Goal: Task Accomplishment & Management: Use online tool/utility

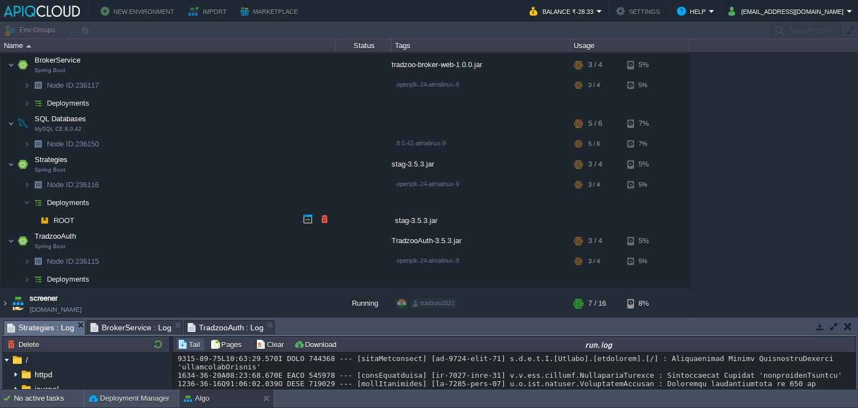
scroll to position [299, 0]
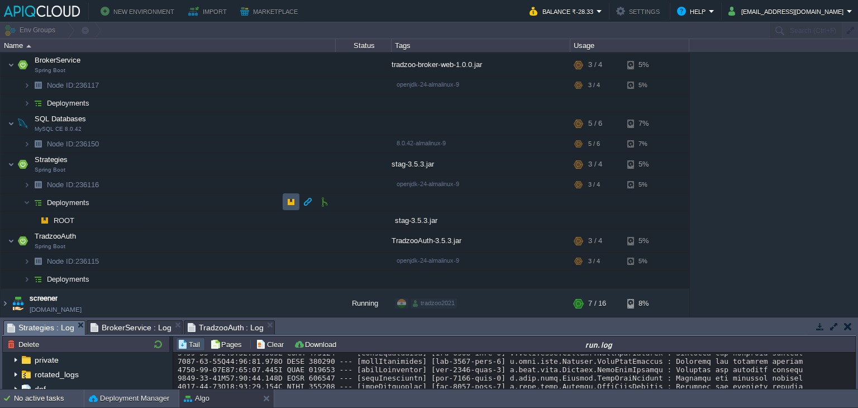
click at [289, 202] on button "button" at bounding box center [291, 202] width 10 height 10
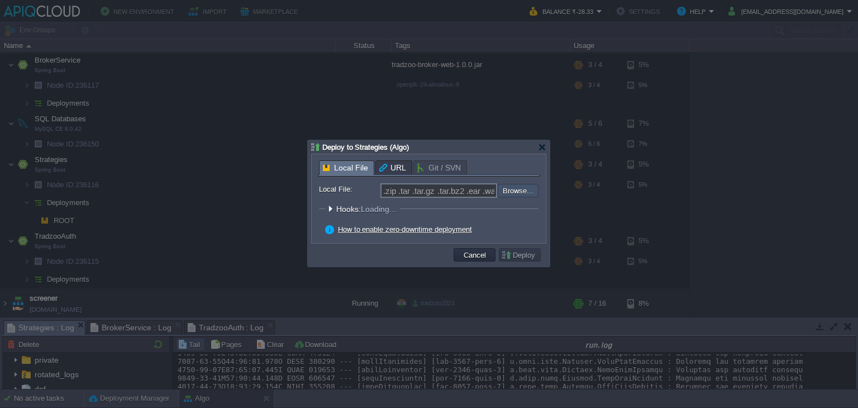
click at [513, 190] on input "file" at bounding box center [467, 190] width 141 height 13
type input "C:\fakepath\stag-3.5.3.jar"
type input "stag-3.5.3.jar"
click at [503, 251] on button "Deploy" at bounding box center [519, 255] width 37 height 10
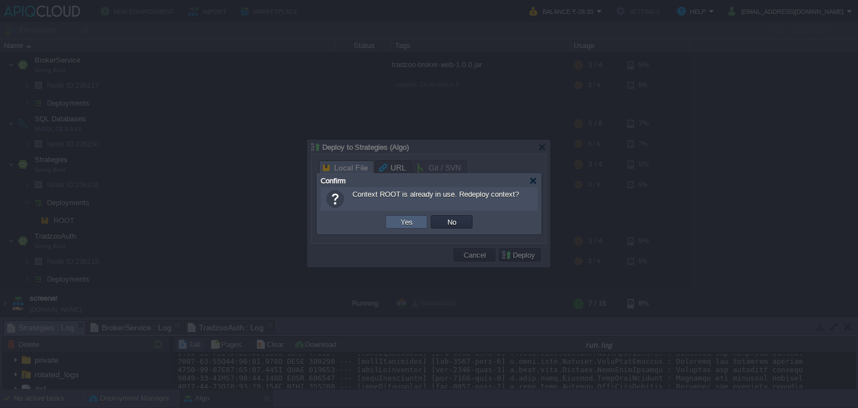
click at [415, 221] on td "Yes" at bounding box center [406, 221] width 42 height 13
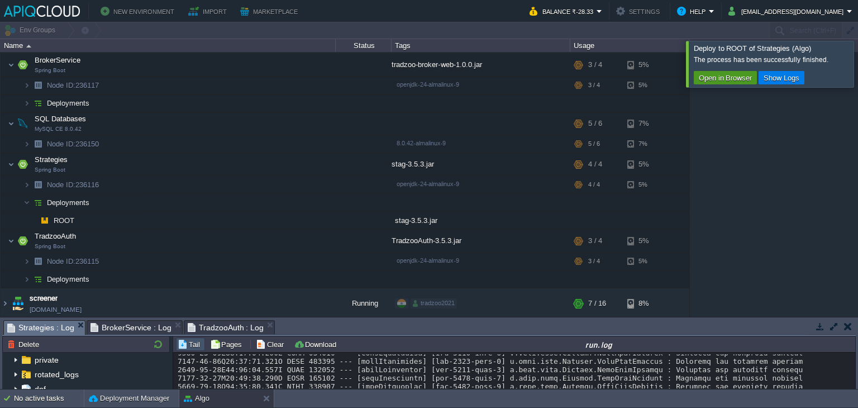
click at [717, 78] on button "Open in Browser" at bounding box center [725, 78] width 60 height 10
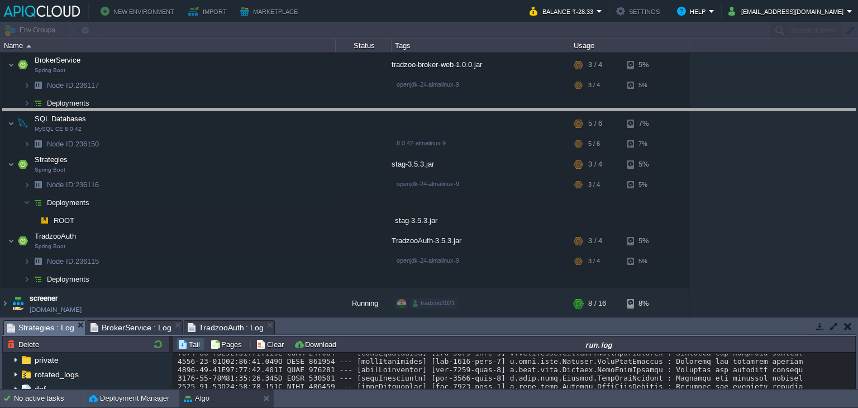
drag, startPoint x: 448, startPoint y: 331, endPoint x: 462, endPoint y: 97, distance: 234.9
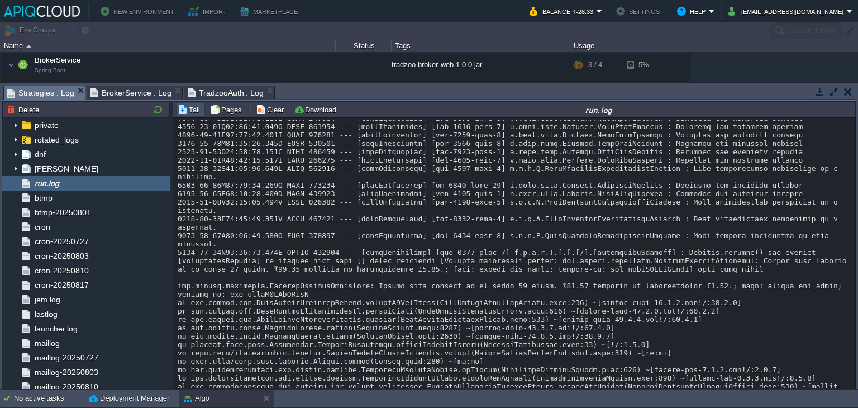
scroll to position [2649, 0]
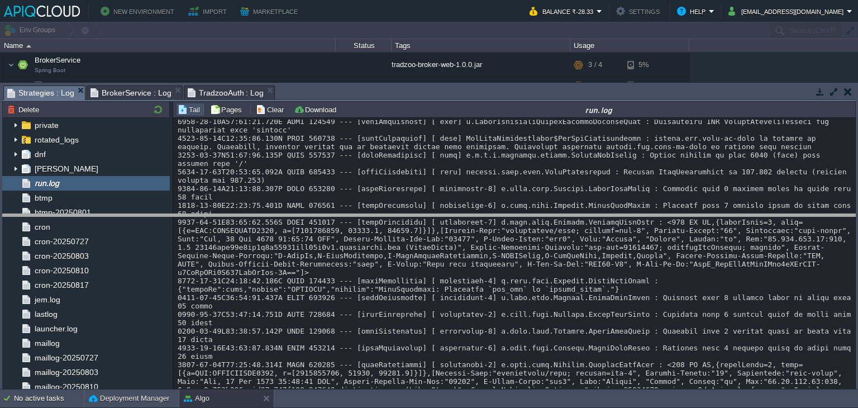
drag, startPoint x: 592, startPoint y: 94, endPoint x: 622, endPoint y: 222, distance: 131.3
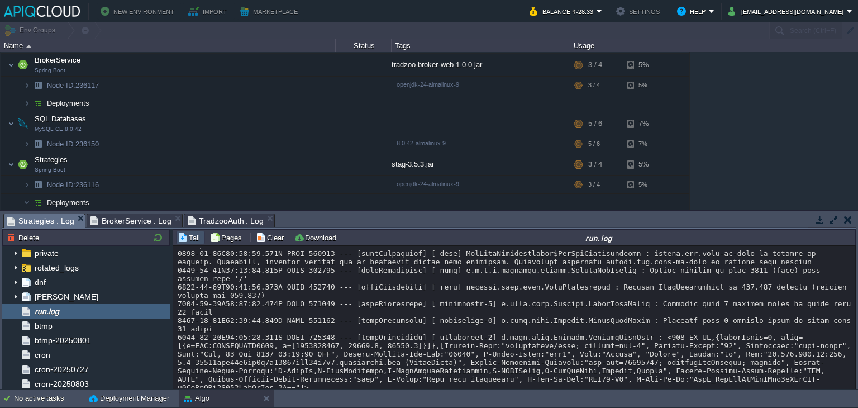
scroll to position [2895, 0]
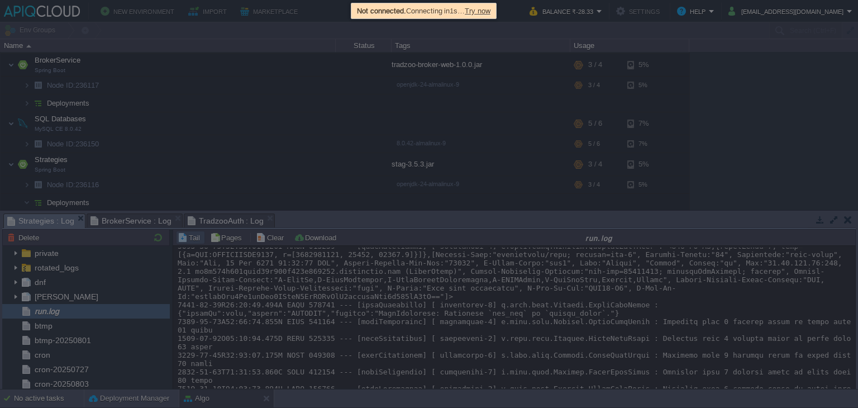
click at [479, 9] on span "Try now" at bounding box center [478, 11] width 26 height 8
click at [486, 12] on span "Try now" at bounding box center [478, 11] width 26 height 8
click at [303, 63] on div at bounding box center [429, 204] width 858 height 408
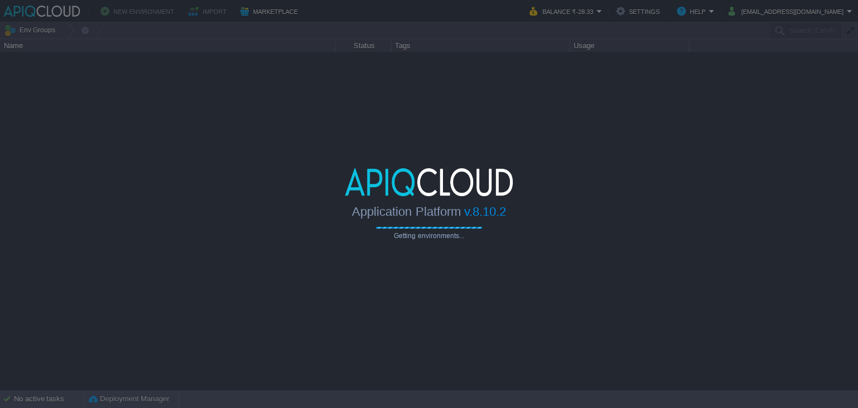
type input "Search (Ctrl+F)"
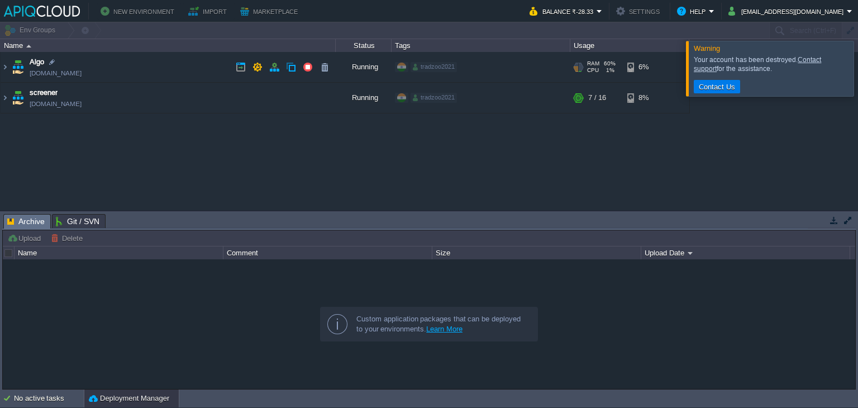
click at [200, 74] on td "Algo [DOMAIN_NAME]" at bounding box center [168, 67] width 335 height 31
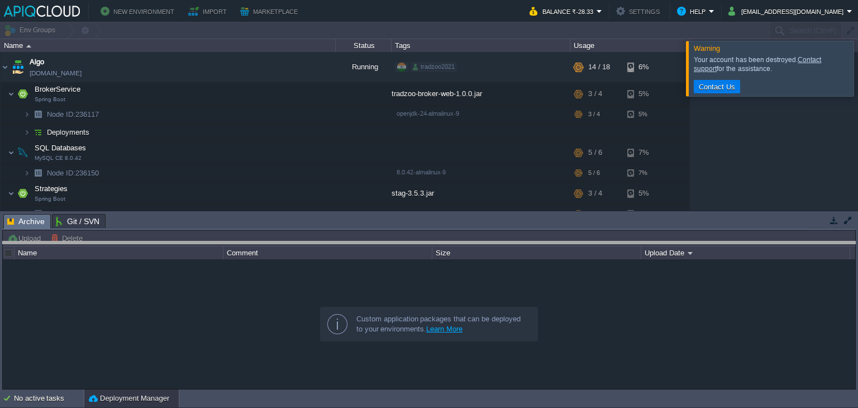
drag, startPoint x: 506, startPoint y: 223, endPoint x: 510, endPoint y: 251, distance: 27.6
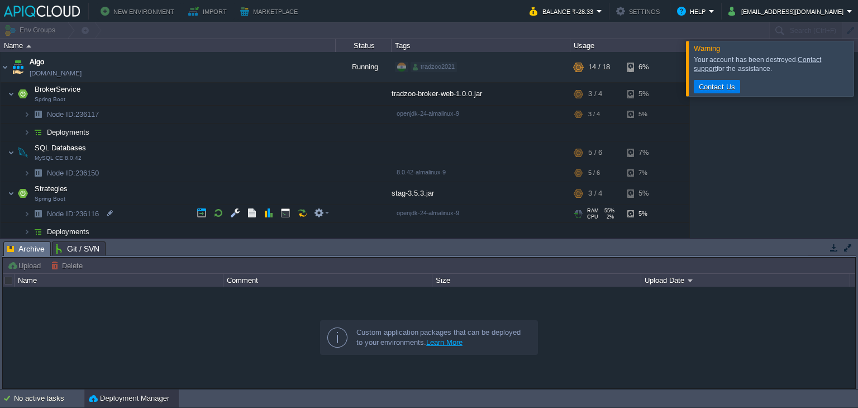
scroll to position [90, 0]
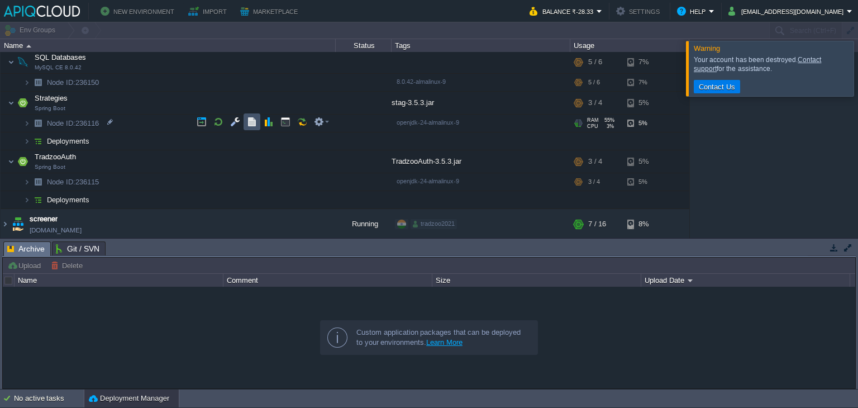
click at [255, 123] on button "button" at bounding box center [252, 122] width 10 height 10
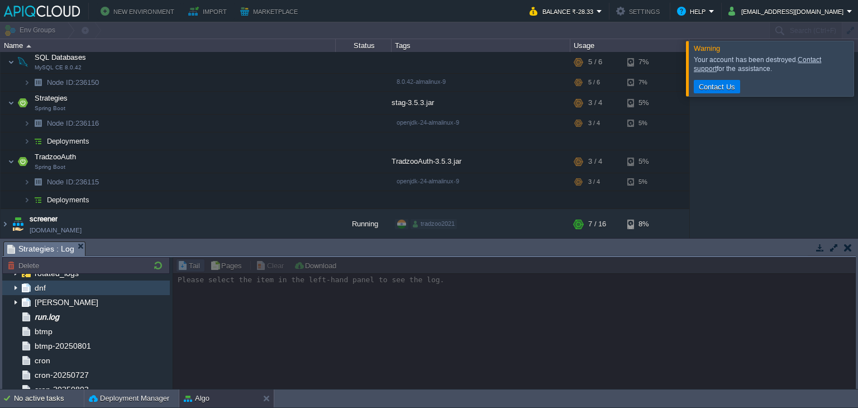
scroll to position [82, 0]
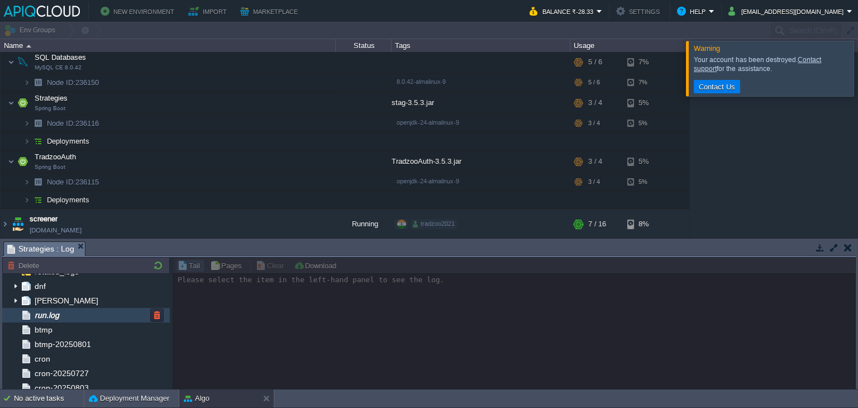
click at [82, 316] on div "run.log" at bounding box center [86, 315] width 168 height 15
